Goal: Transaction & Acquisition: Purchase product/service

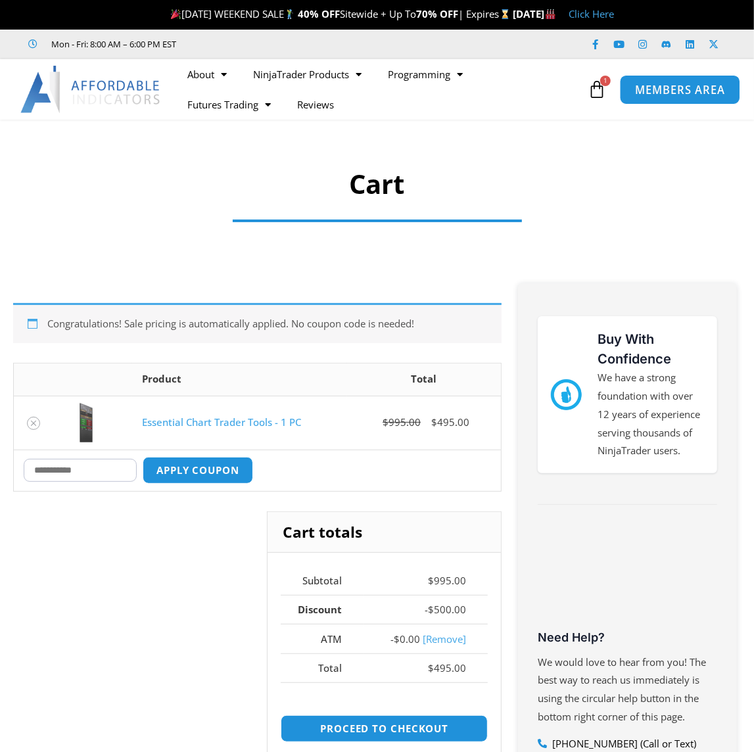
click at [640, 85] on span "MEMBERS AREA" at bounding box center [680, 89] width 90 height 11
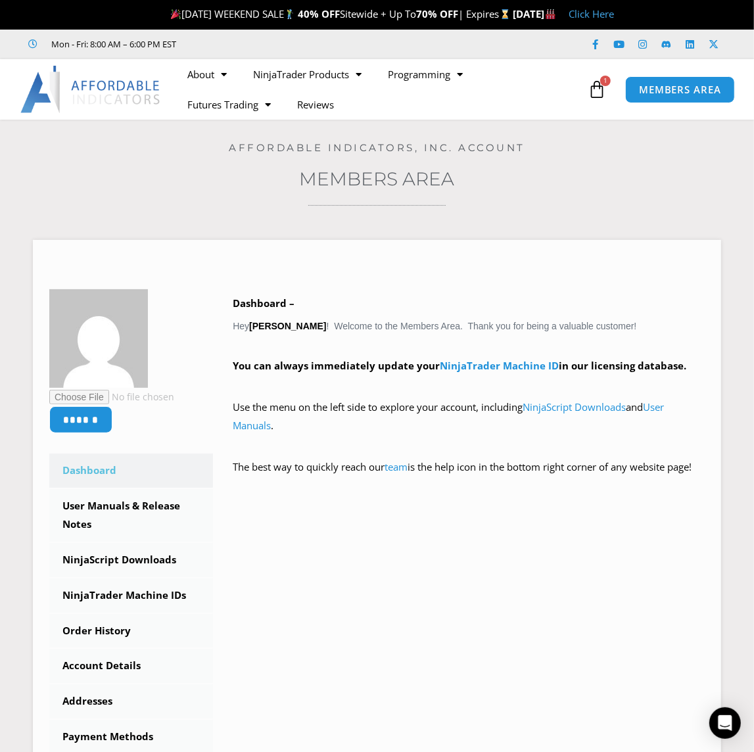
click at [595, 97] on icon at bounding box center [597, 89] width 18 height 18
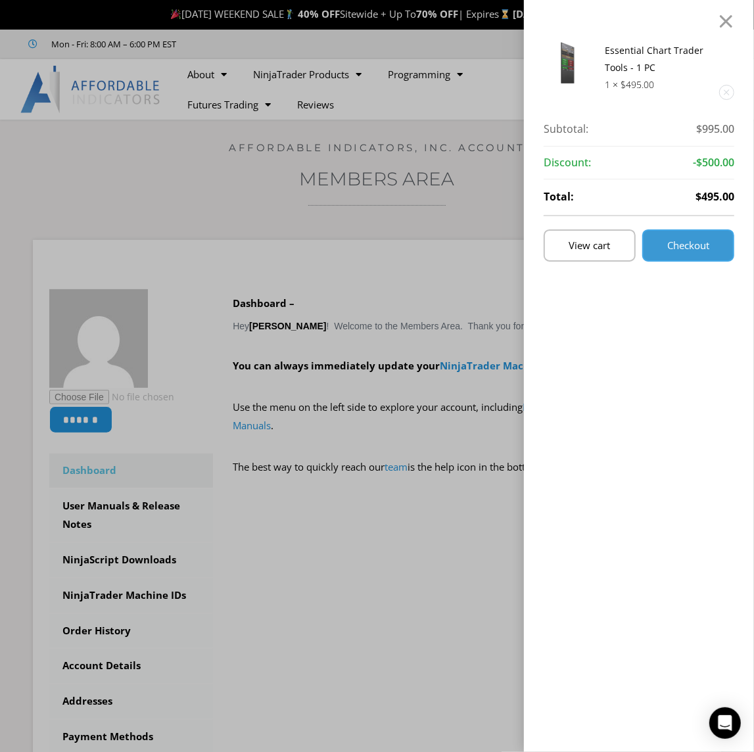
click at [686, 257] on link "Checkout" at bounding box center [688, 245] width 92 height 32
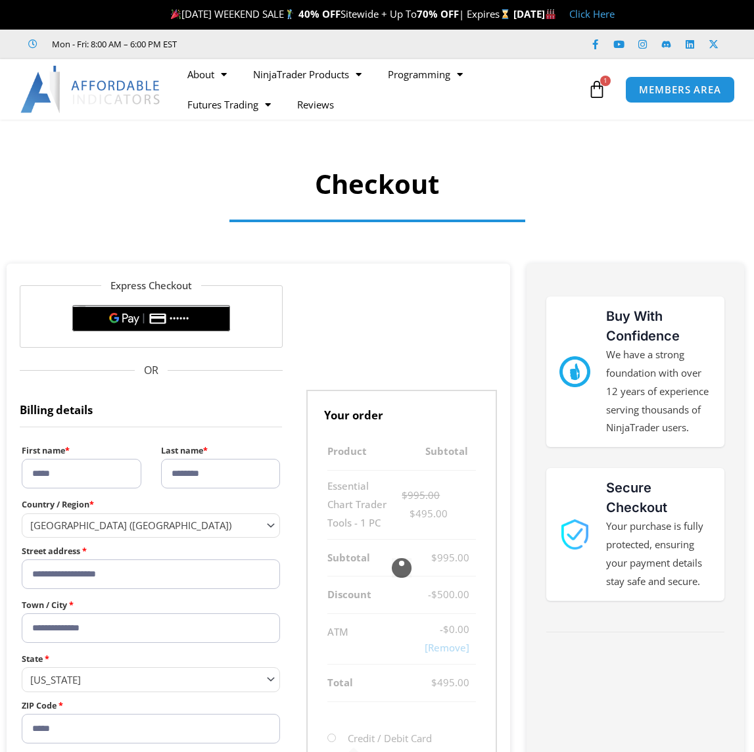
select select "**"
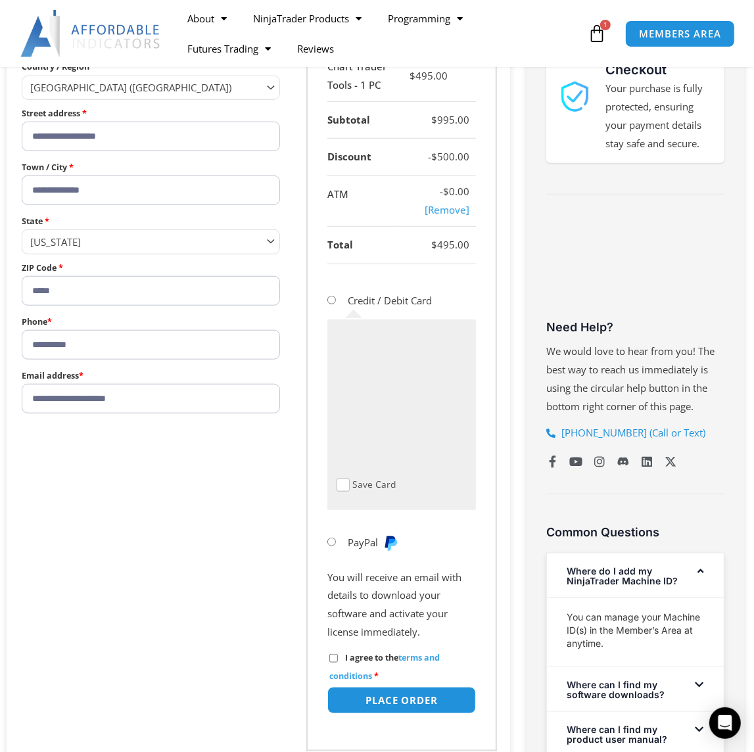
scroll to position [219, 0]
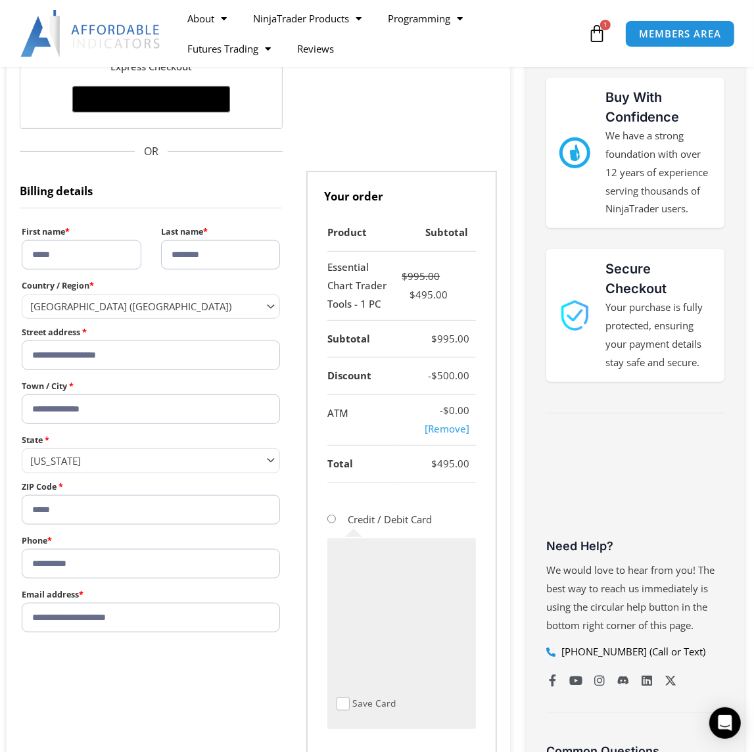
click at [449, 432] on link "[Remove]" at bounding box center [447, 428] width 45 height 13
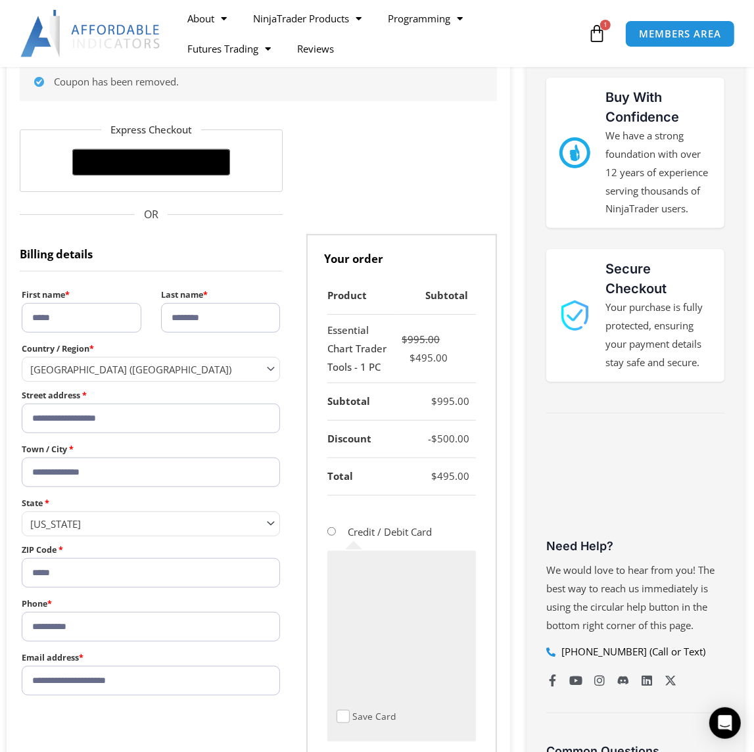
click at [598, 43] on link "$ 995.00 1 Cart" at bounding box center [597, 33] width 58 height 38
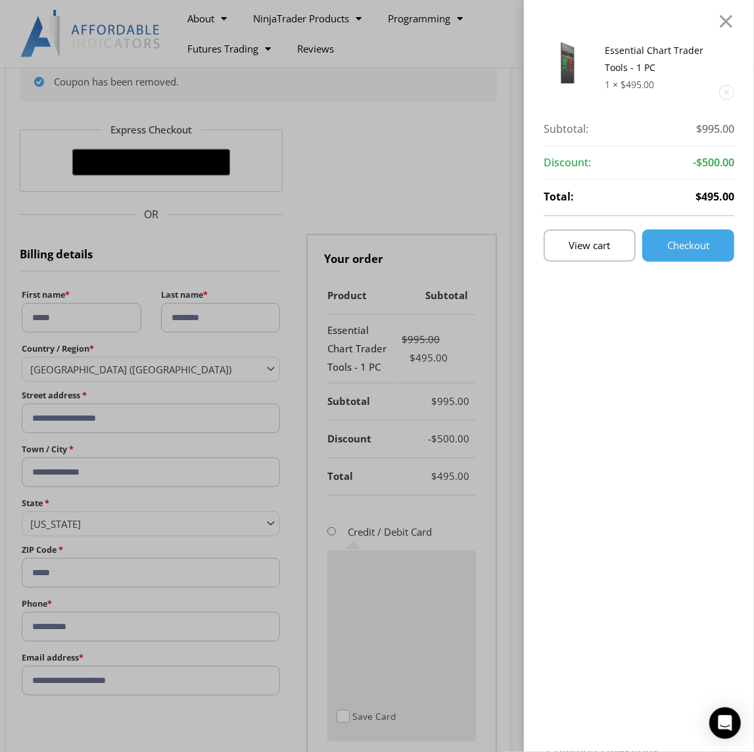
click at [734, 88] on link "Remove this item" at bounding box center [727, 92] width 14 height 14
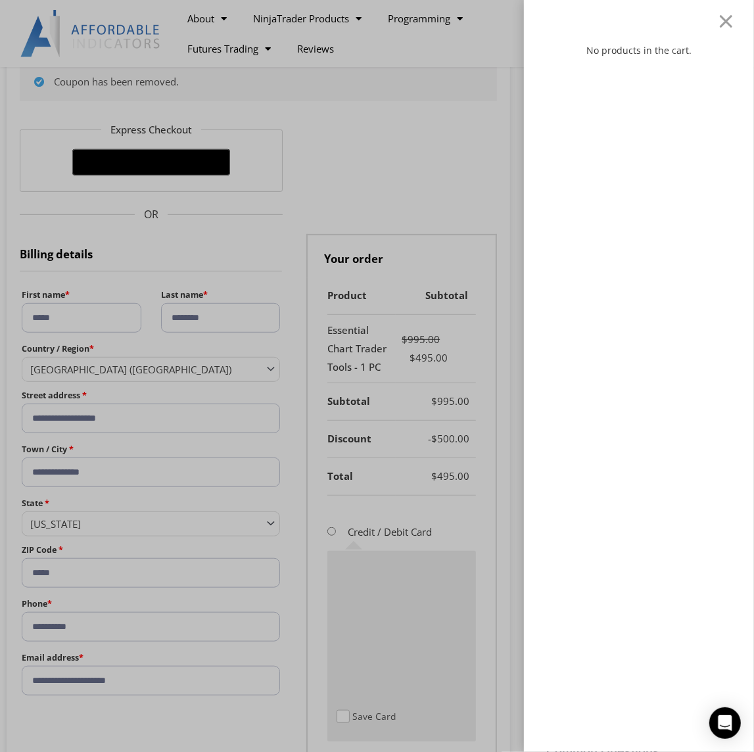
click at [310, 20] on div "No products in the cart." at bounding box center [377, 376] width 754 height 752
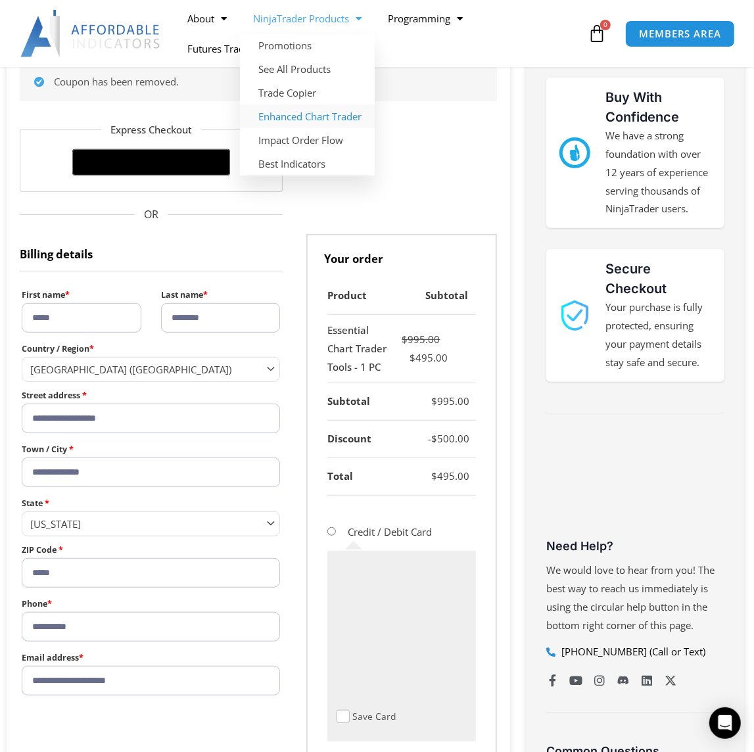
click at [280, 113] on link "Enhanced Chart Trader" at bounding box center [307, 117] width 135 height 24
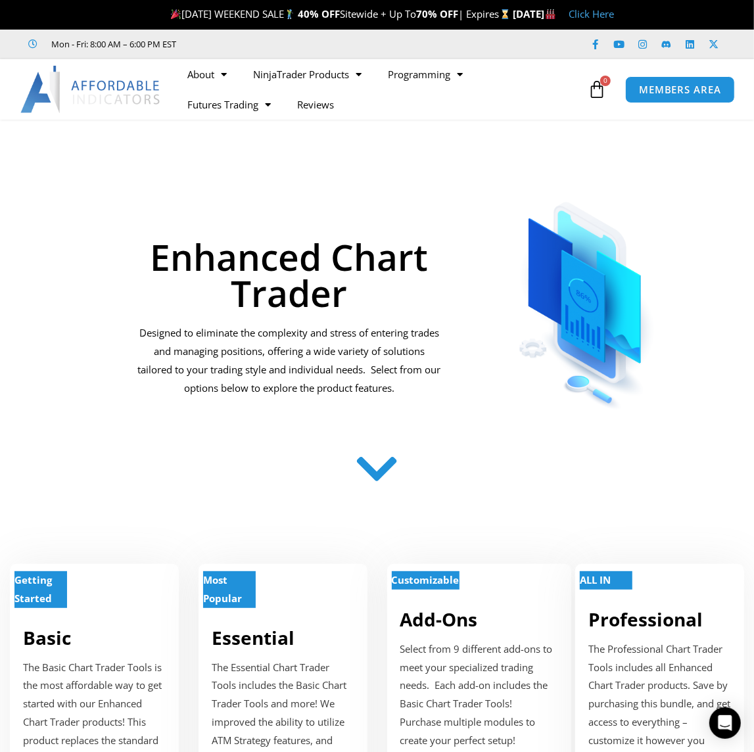
click at [386, 481] on icon at bounding box center [377, 469] width 47 height 47
click at [247, 597] on p "Most Popular" at bounding box center [229, 589] width 53 height 37
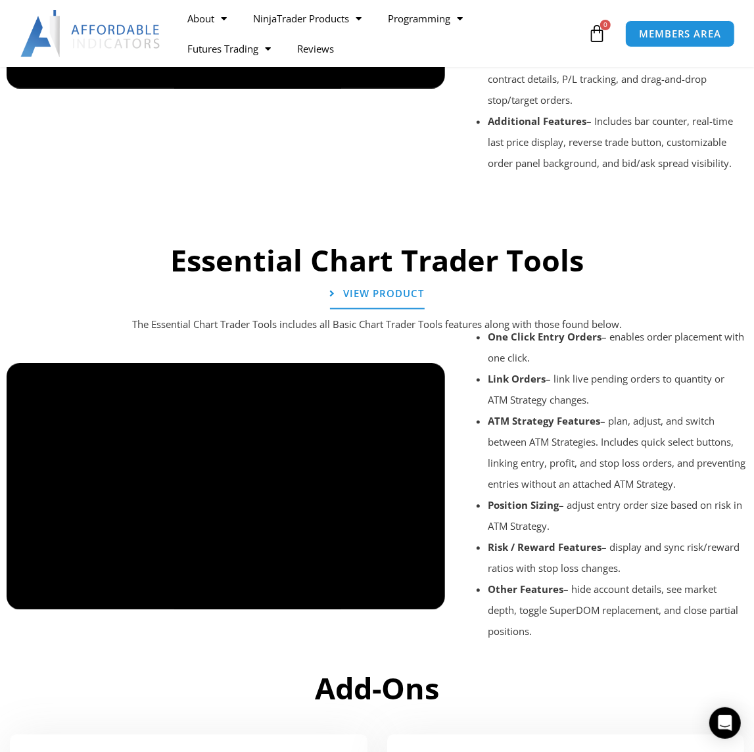
scroll to position [1476, 0]
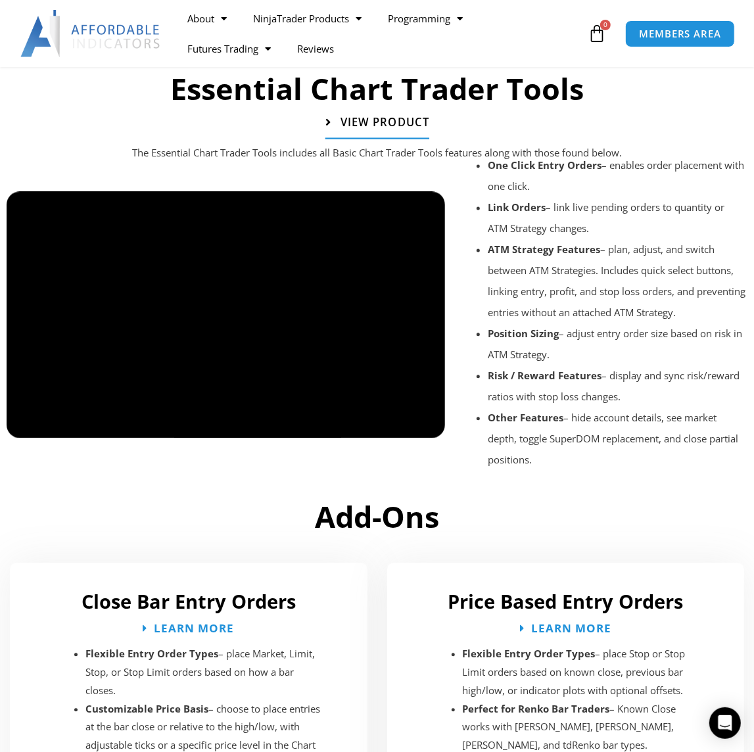
click at [367, 116] on span "View Product" at bounding box center [384, 121] width 89 height 11
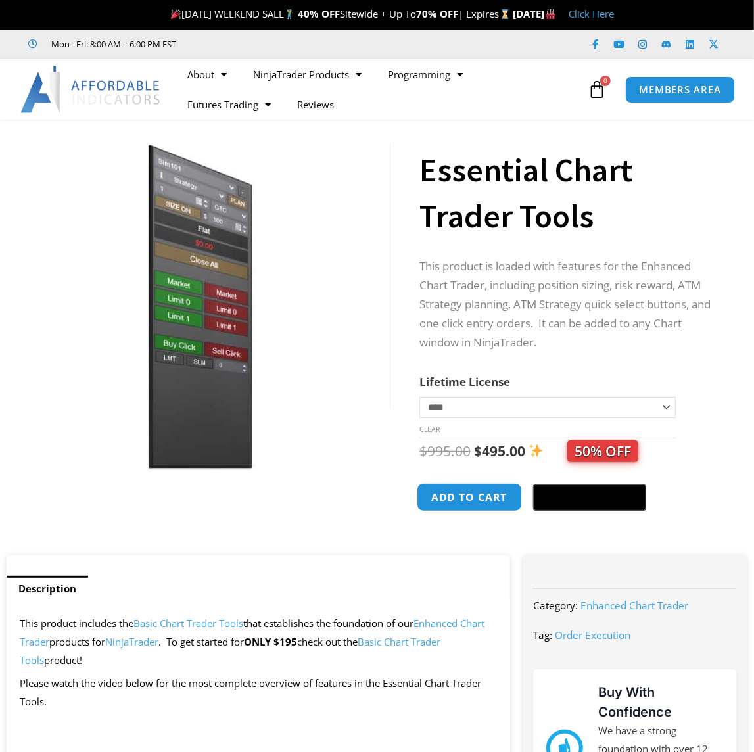
click at [438, 503] on button "Add to cart" at bounding box center [469, 497] width 105 height 28
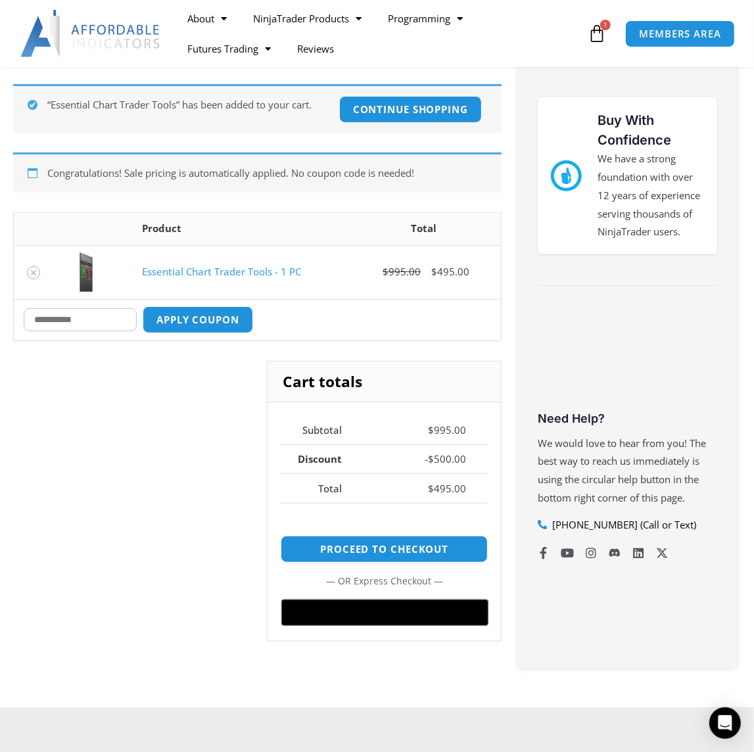
scroll to position [438, 0]
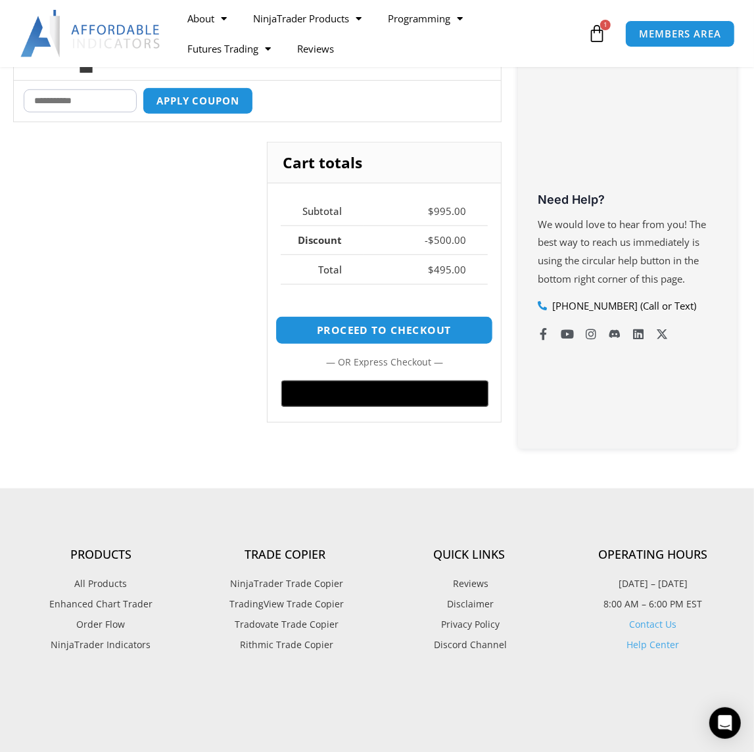
click at [425, 323] on link "Proceed to checkout" at bounding box center [384, 330] width 217 height 28
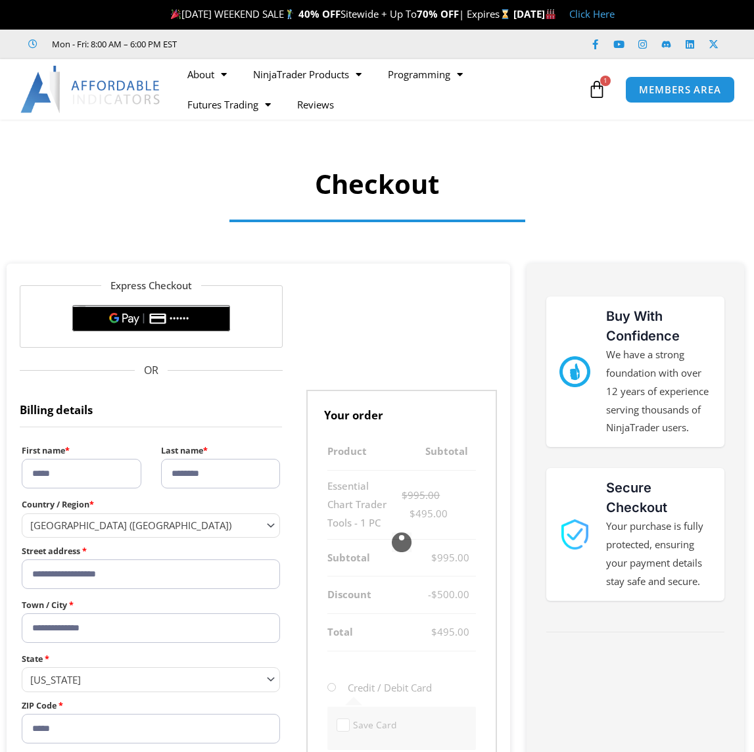
select select "**"
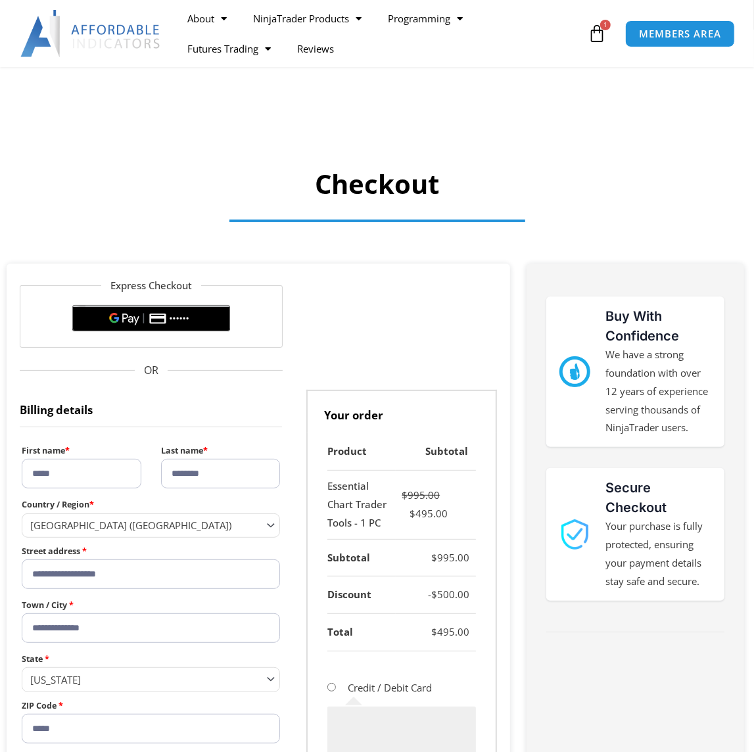
scroll to position [219, 0]
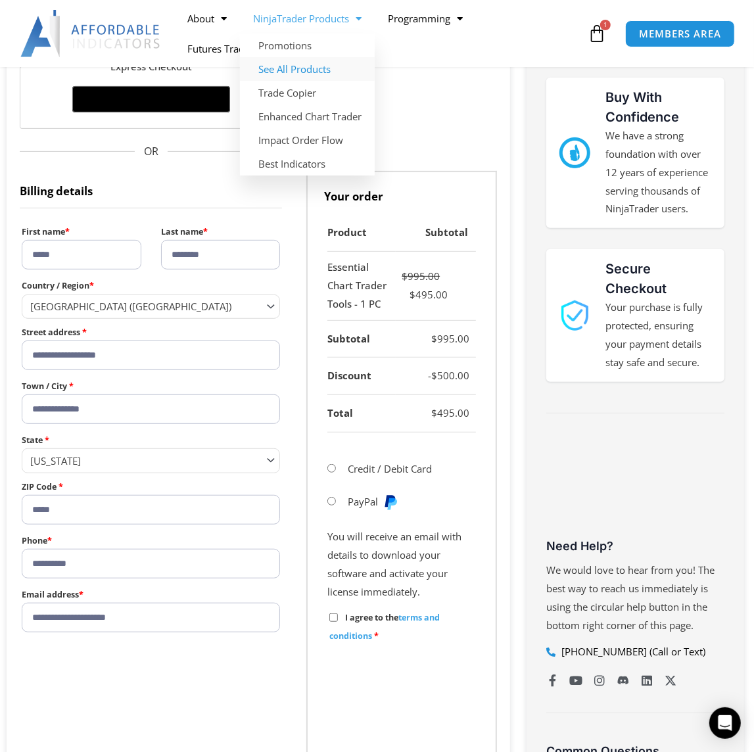
click at [291, 67] on link "See All Products" at bounding box center [307, 69] width 135 height 24
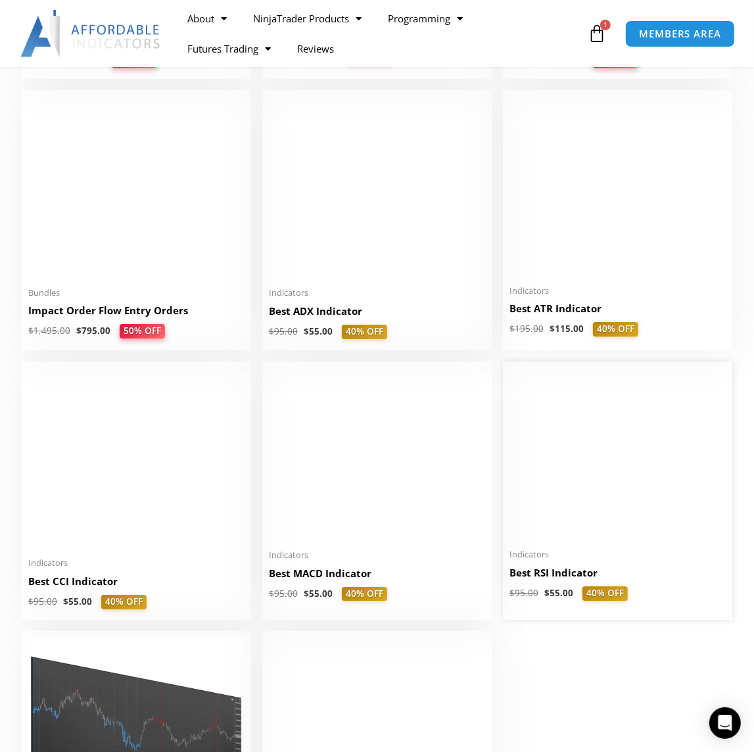
scroll to position [2848, 0]
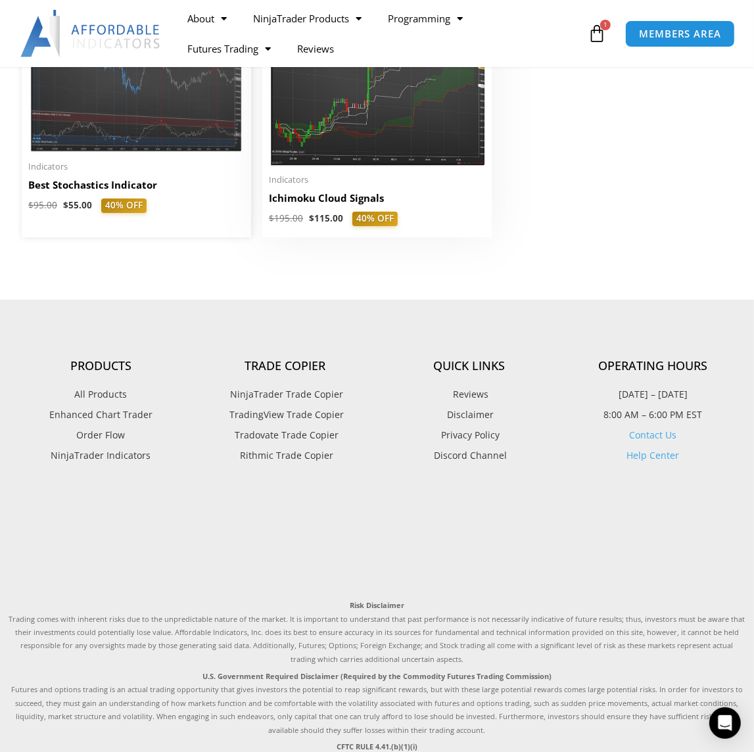
click at [38, 191] on h2 "Best Stochastics Indicator" at bounding box center [136, 185] width 216 height 14
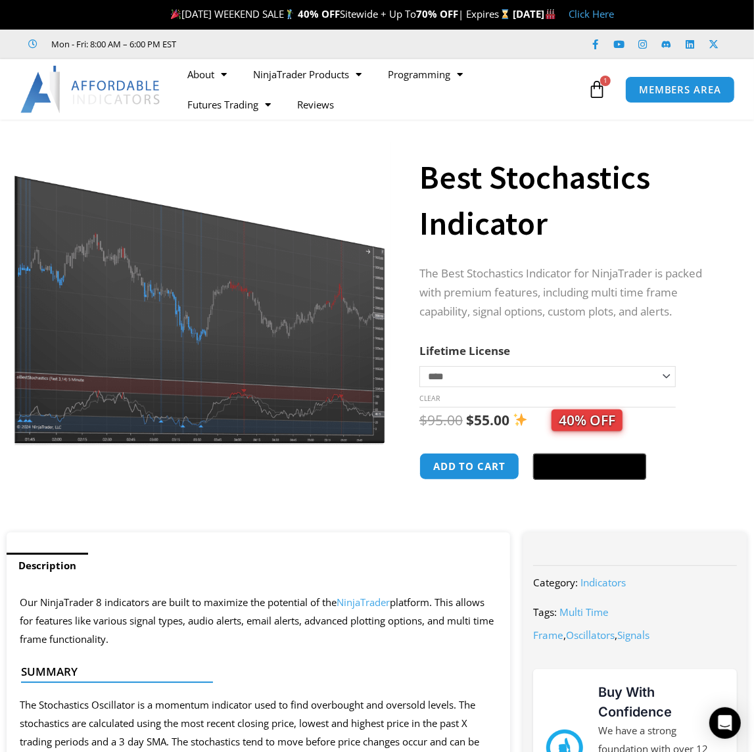
click at [287, 369] on img at bounding box center [200, 295] width 381 height 304
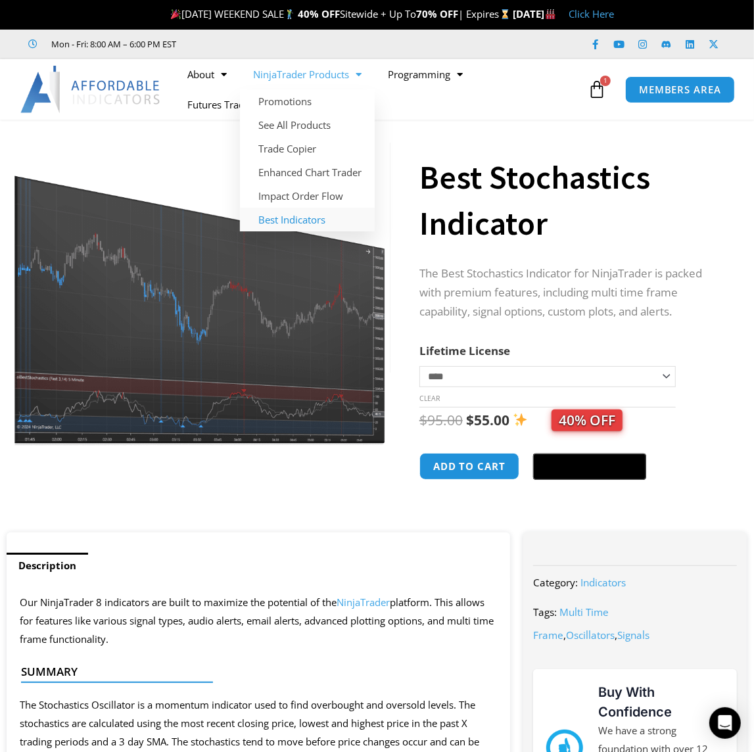
click at [287, 214] on link "Best Indicators" at bounding box center [307, 220] width 135 height 24
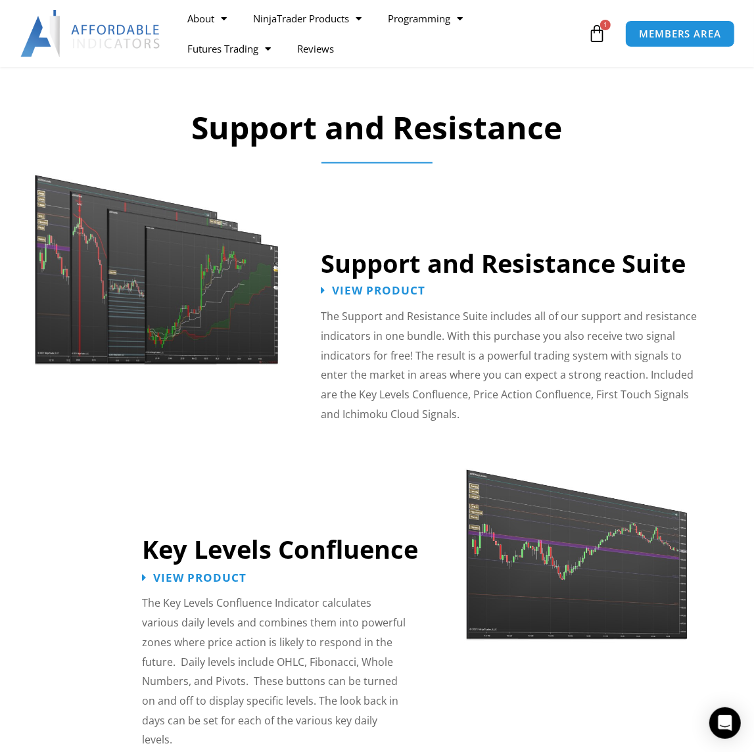
scroll to position [876, 0]
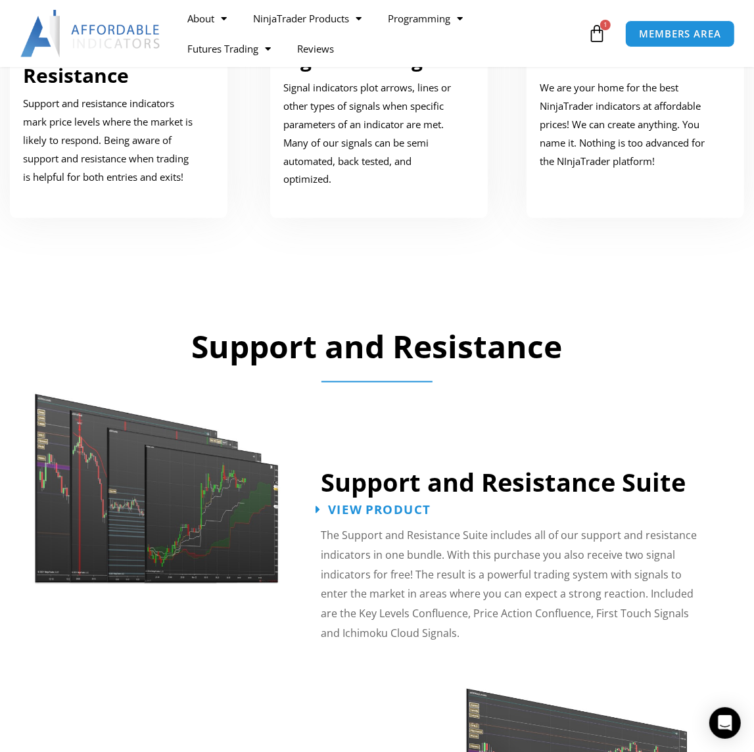
click at [397, 504] on span "View Product" at bounding box center [379, 510] width 103 height 12
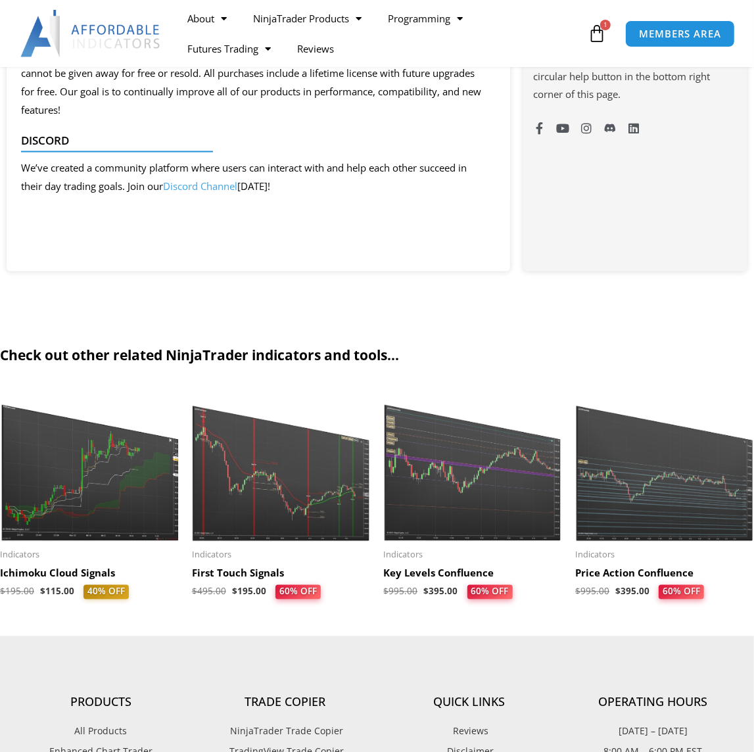
scroll to position [1109, 0]
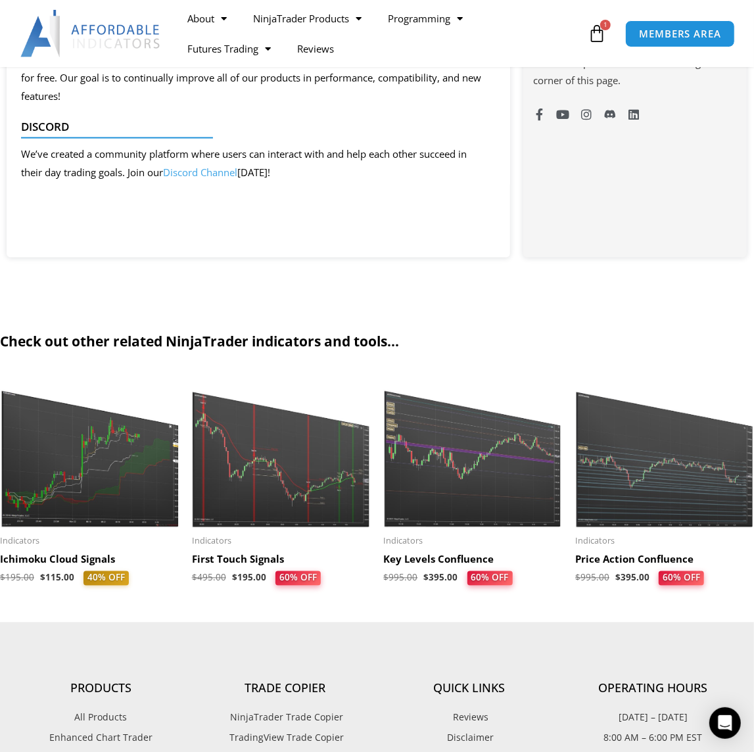
click at [234, 523] on img at bounding box center [281, 451] width 179 height 154
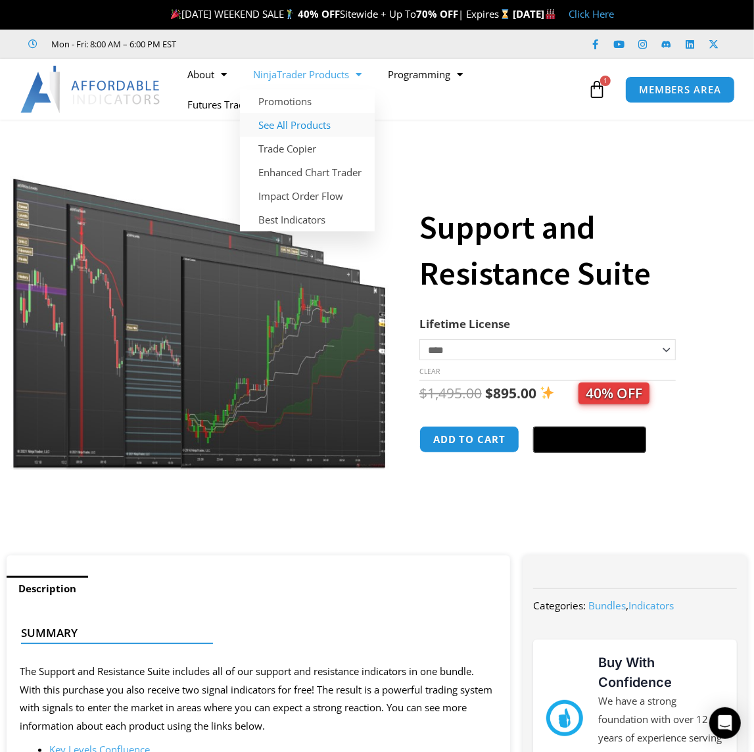
click at [313, 120] on link "See All Products" at bounding box center [307, 125] width 135 height 24
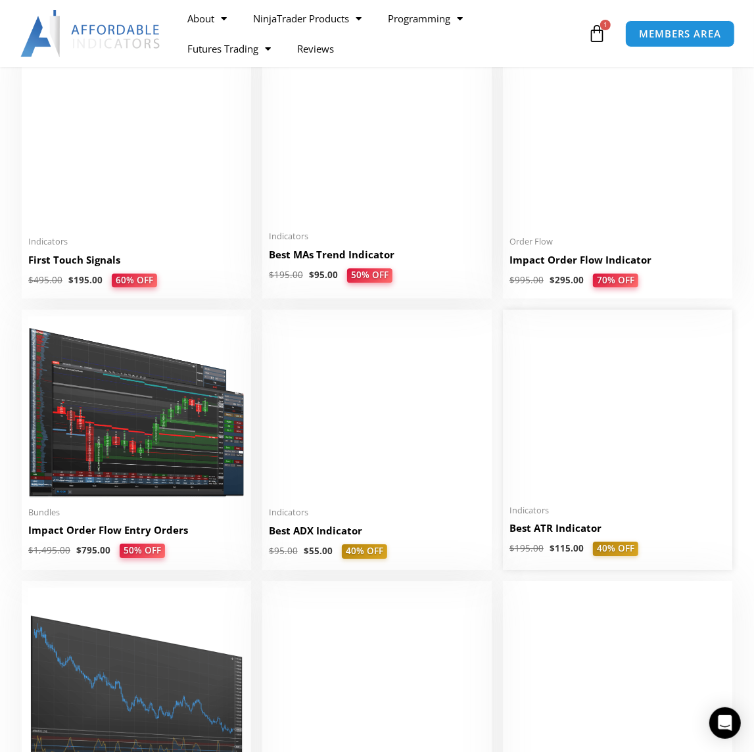
scroll to position [2191, 0]
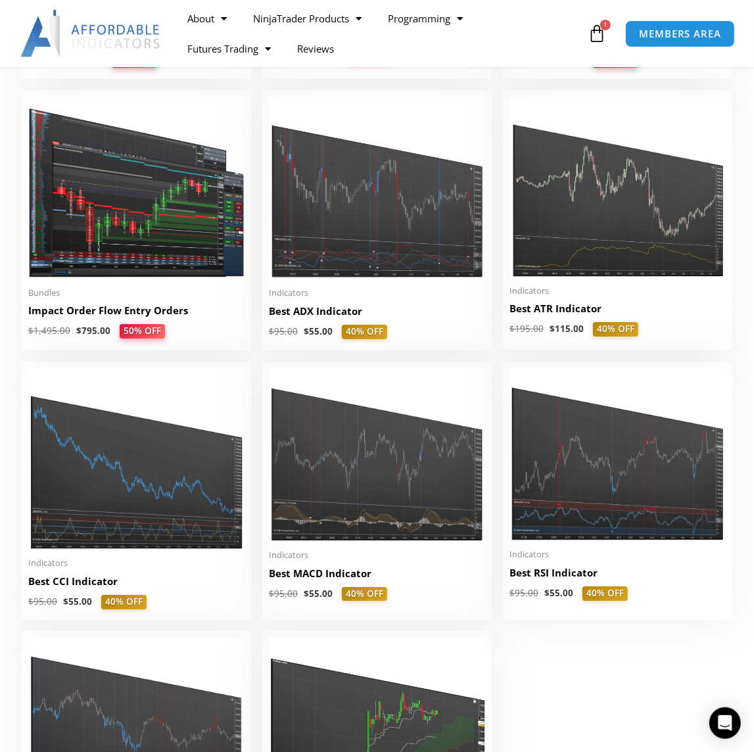
click at [599, 39] on icon at bounding box center [597, 33] width 18 height 18
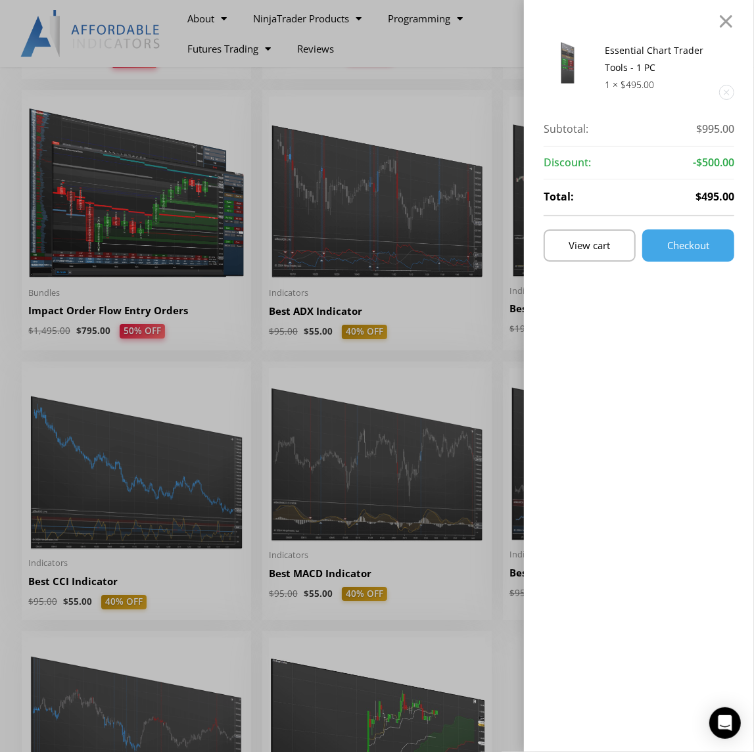
click at [682, 264] on div "Essential Chart Trader Tools - 1 PC 1 × $ 495.00 Subtotal: $ 995.00 Subtotal: $…" at bounding box center [639, 390] width 191 height 697
click at [693, 249] on span "Checkout" at bounding box center [688, 246] width 42 height 10
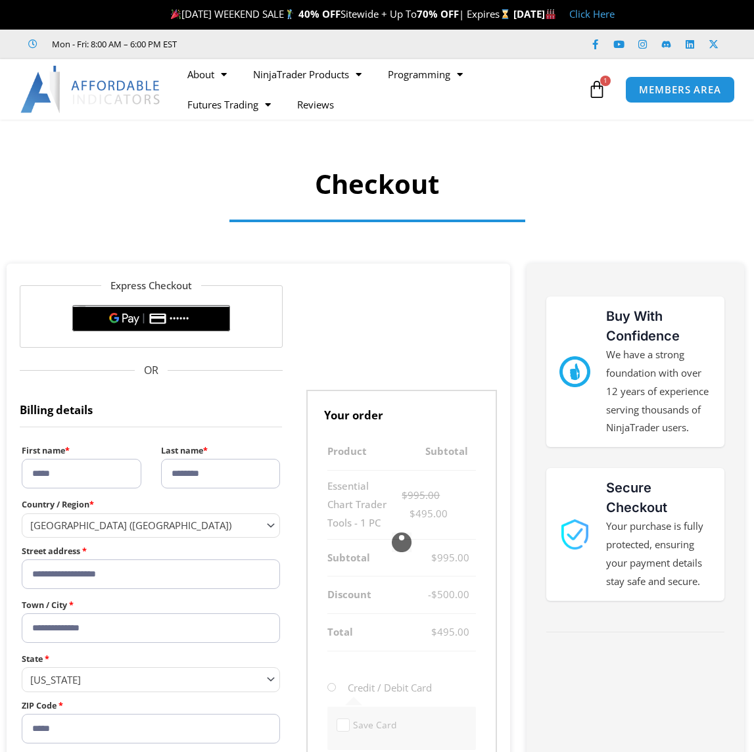
select select "**"
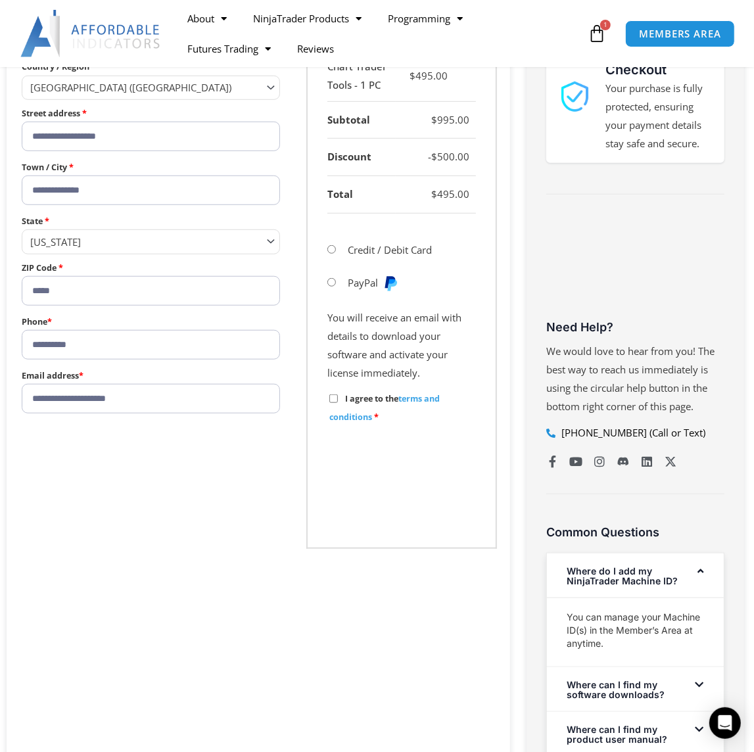
scroll to position [219, 0]
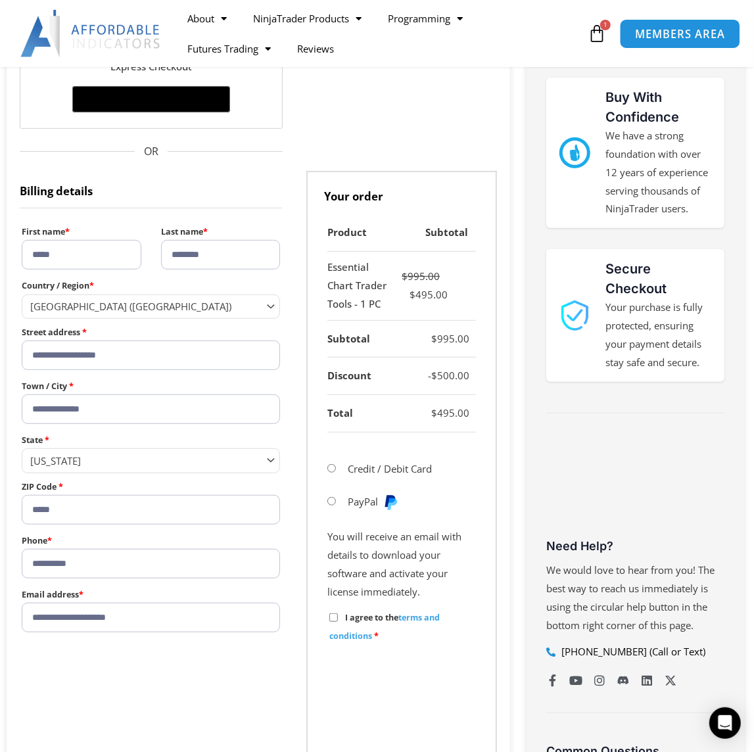
click at [655, 42] on link "MEMBERS AREA" at bounding box center [680, 33] width 120 height 30
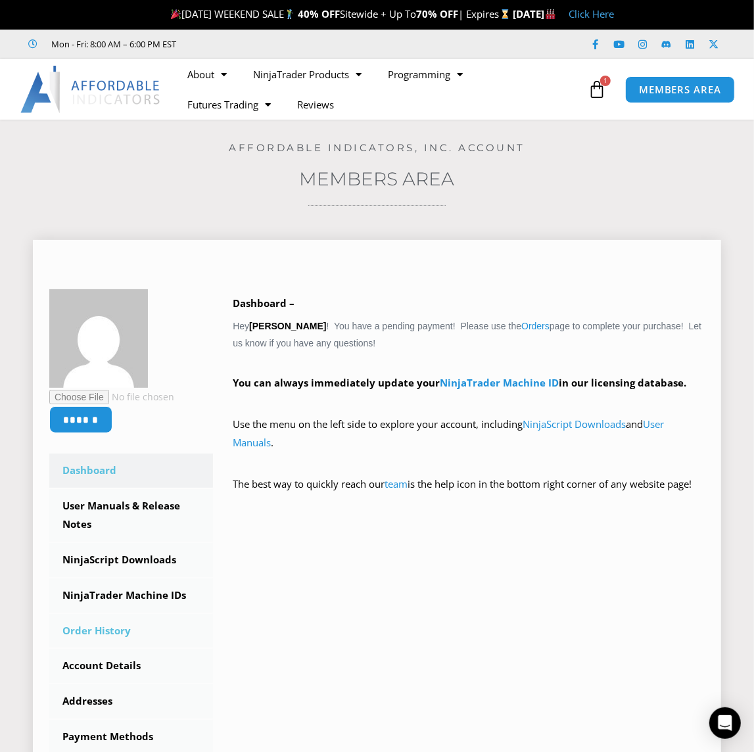
click at [87, 623] on link "Order History" at bounding box center [131, 631] width 164 height 34
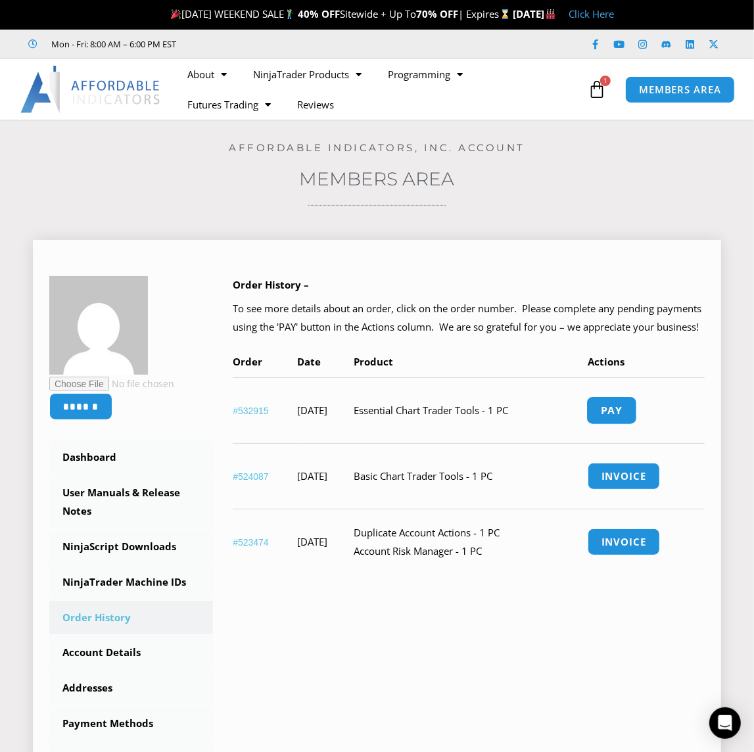
click at [636, 423] on link "Pay" at bounding box center [611, 410] width 50 height 28
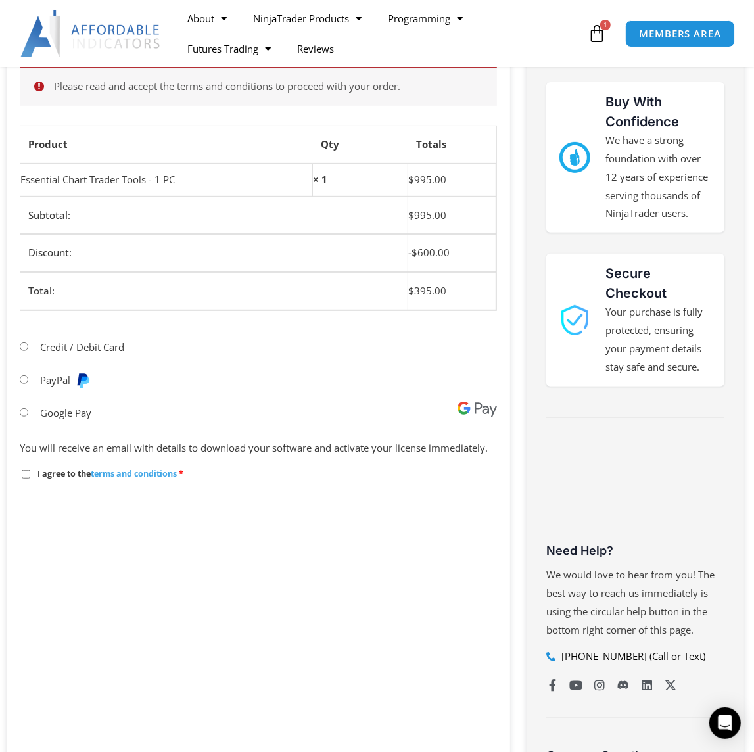
scroll to position [214, 0]
click at [35, 470] on label "I agree to the terms and conditions *" at bounding box center [103, 474] width 162 height 11
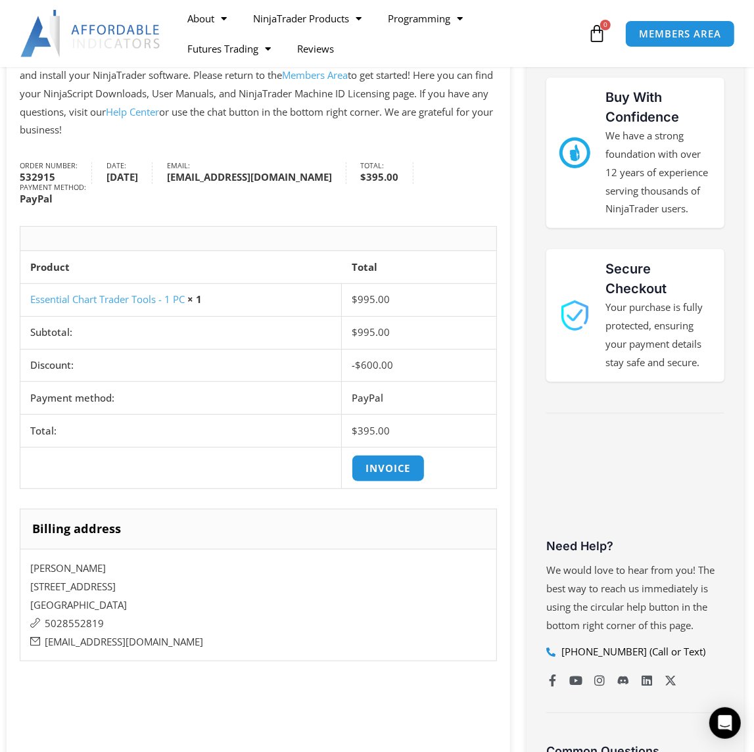
scroll to position [438, 0]
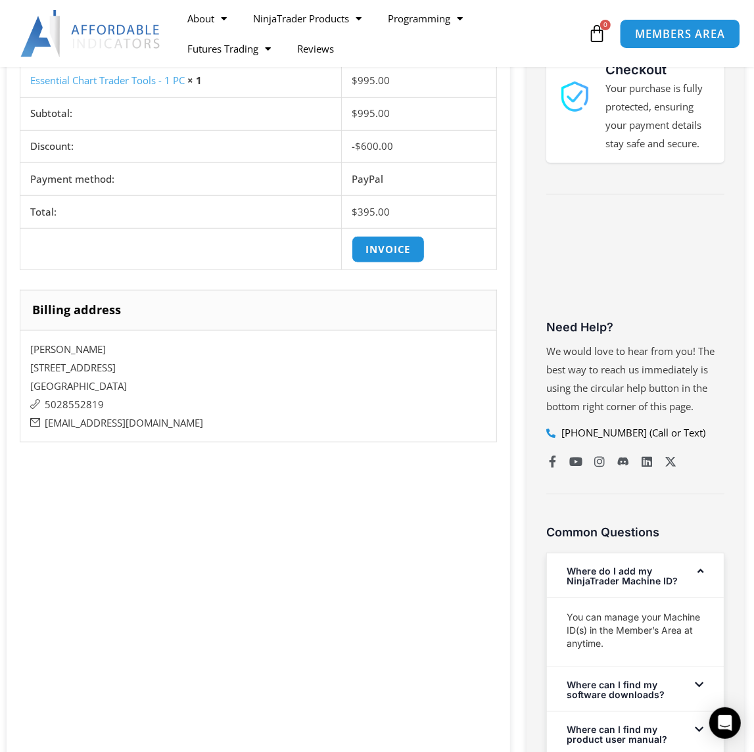
click at [667, 28] on span "MEMBERS AREA" at bounding box center [680, 33] width 90 height 11
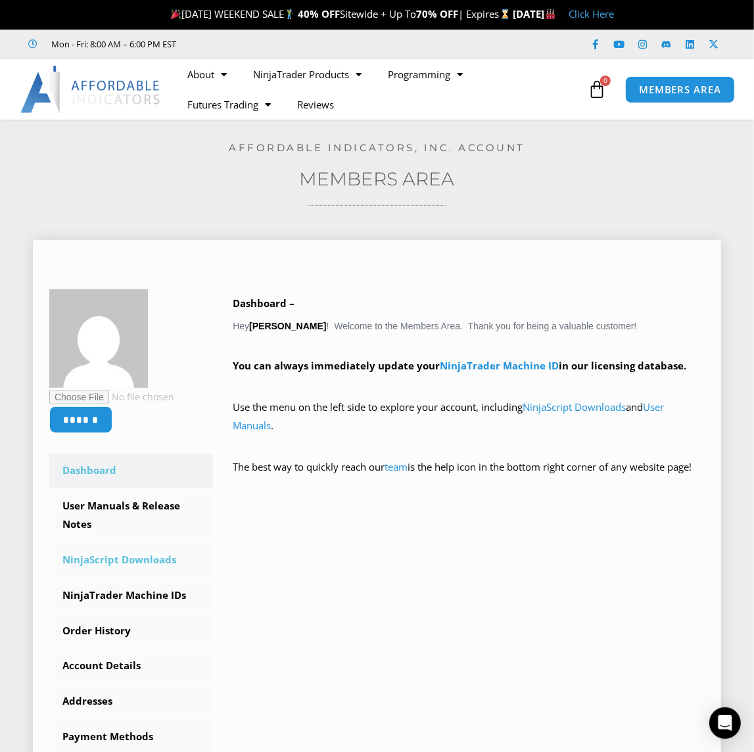
click at [159, 558] on link "NinjaScript Downloads" at bounding box center [131, 560] width 164 height 34
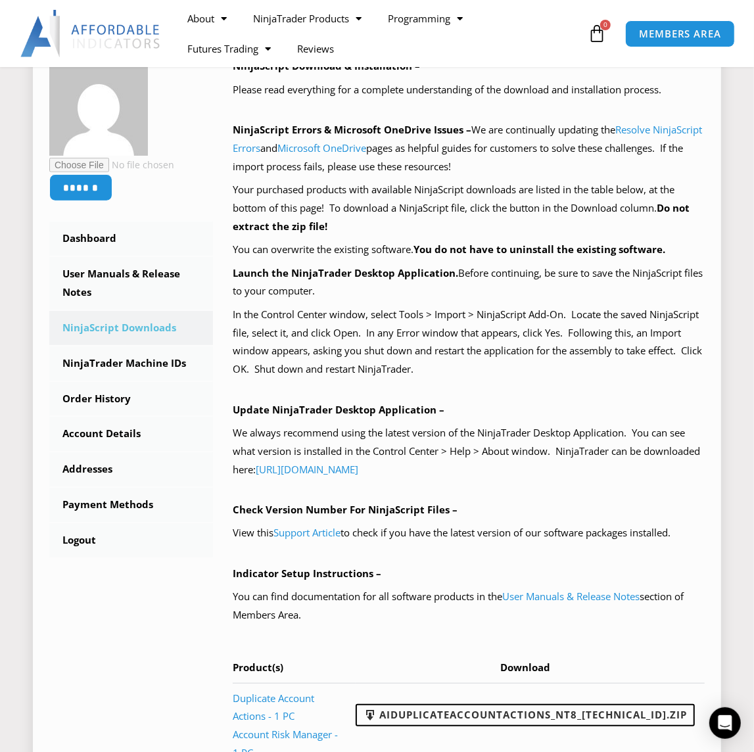
scroll to position [438, 0]
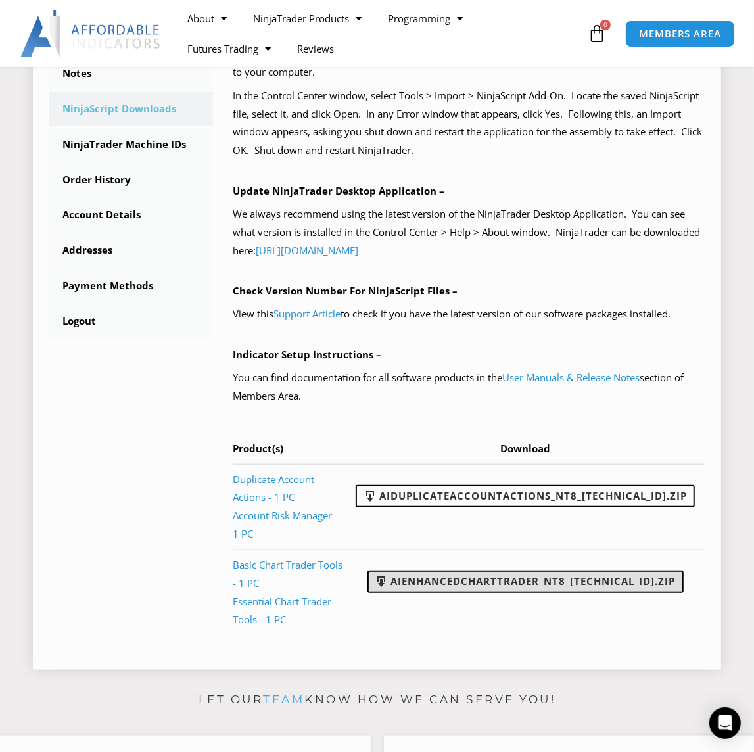
click at [543, 571] on link "AIEnhancedChartTrader_NT8_[TECHNICAL_ID].zip" at bounding box center [525, 582] width 316 height 22
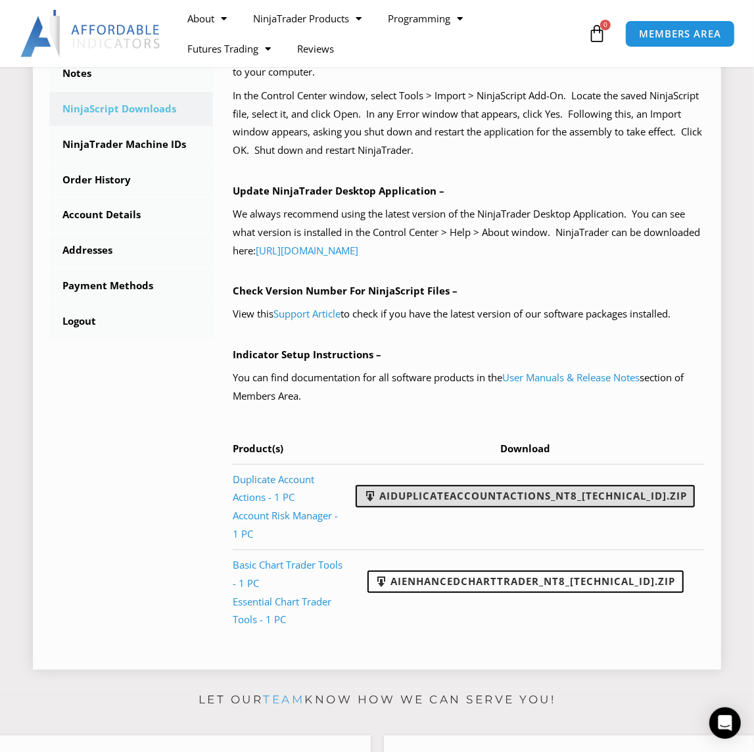
click at [626, 498] on link "AIDuplicateAccountActions_NT8_[TECHNICAL_ID].zip" at bounding box center [525, 496] width 339 height 22
